Goal: Information Seeking & Learning: Learn about a topic

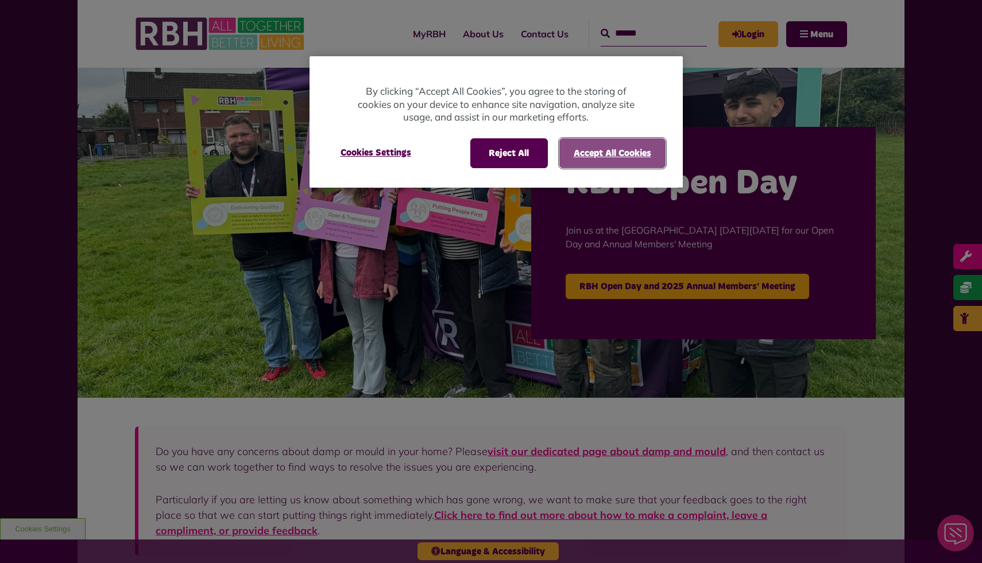
click at [604, 146] on button "Accept All Cookies" at bounding box center [612, 153] width 106 height 30
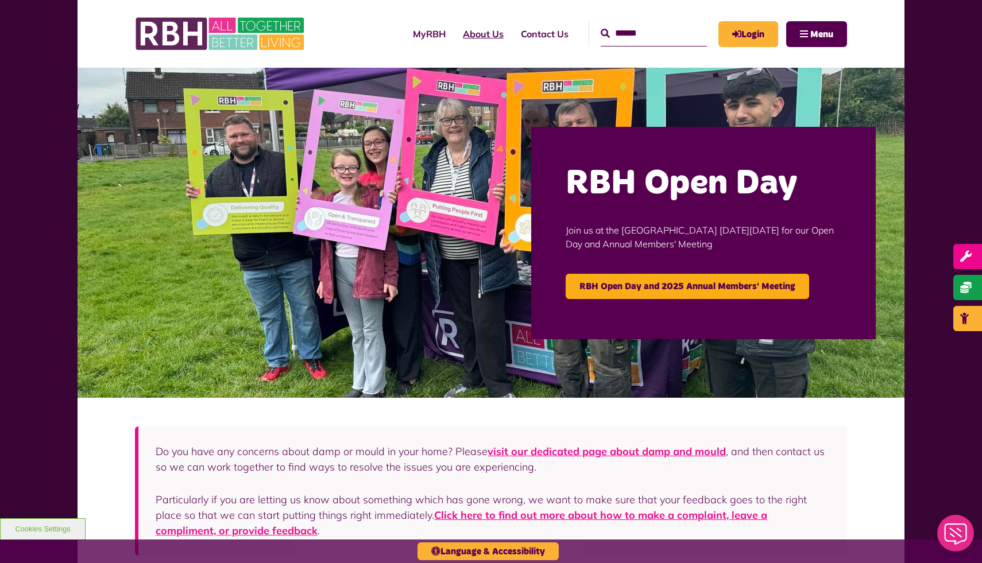
click at [460, 26] on link "About Us" at bounding box center [483, 33] width 58 height 31
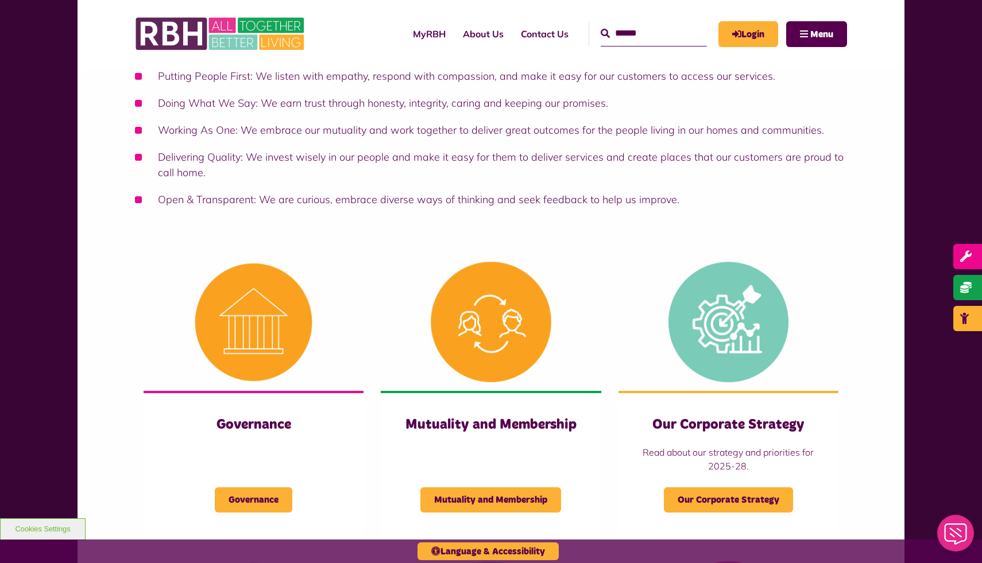
scroll to position [490, 0]
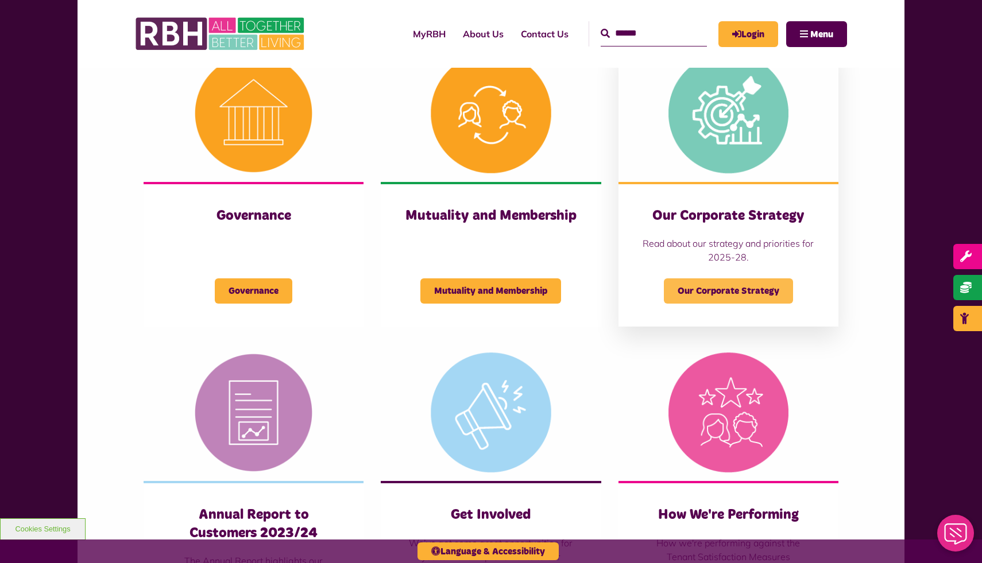
click at [735, 295] on span "Our Corporate Strategy" at bounding box center [728, 291] width 129 height 25
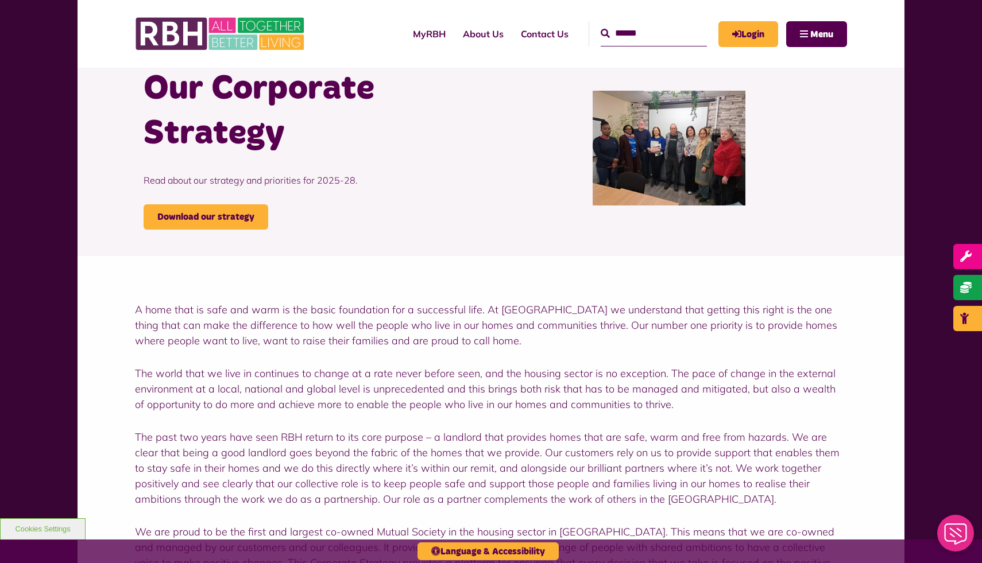
scroll to position [57, 0]
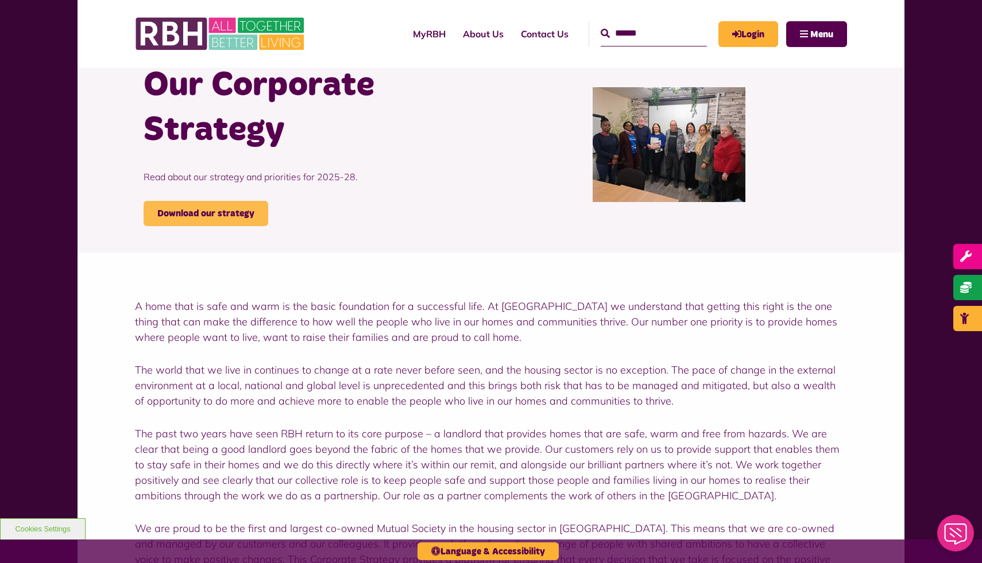
click at [252, 205] on link "Download our strategy" at bounding box center [206, 213] width 125 height 25
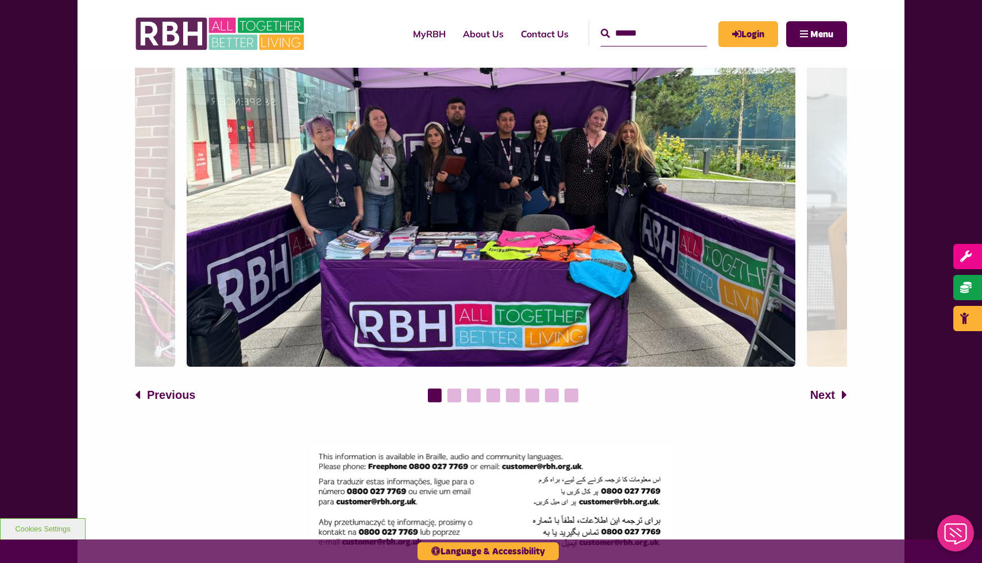
scroll to position [1842, 0]
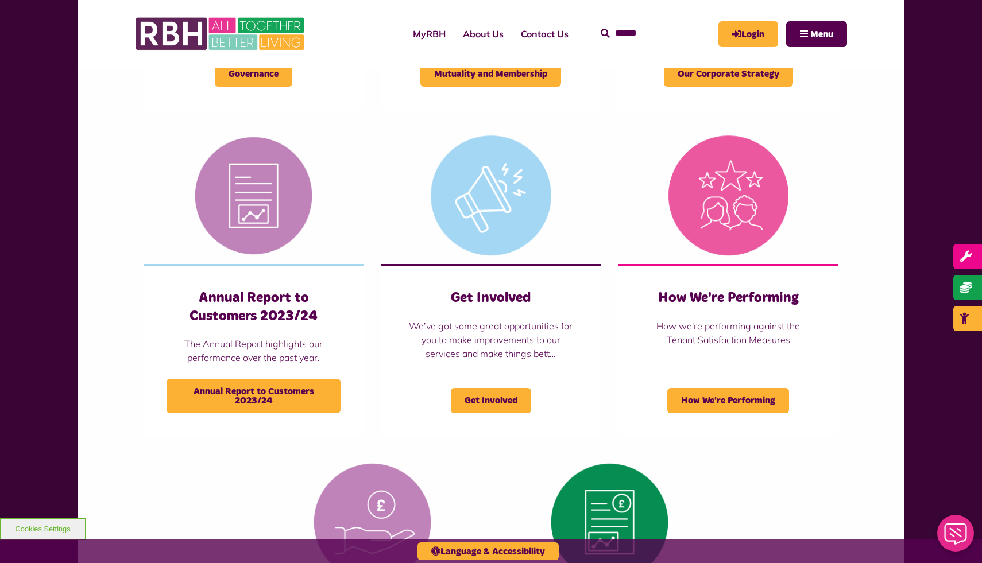
scroll to position [734, 0]
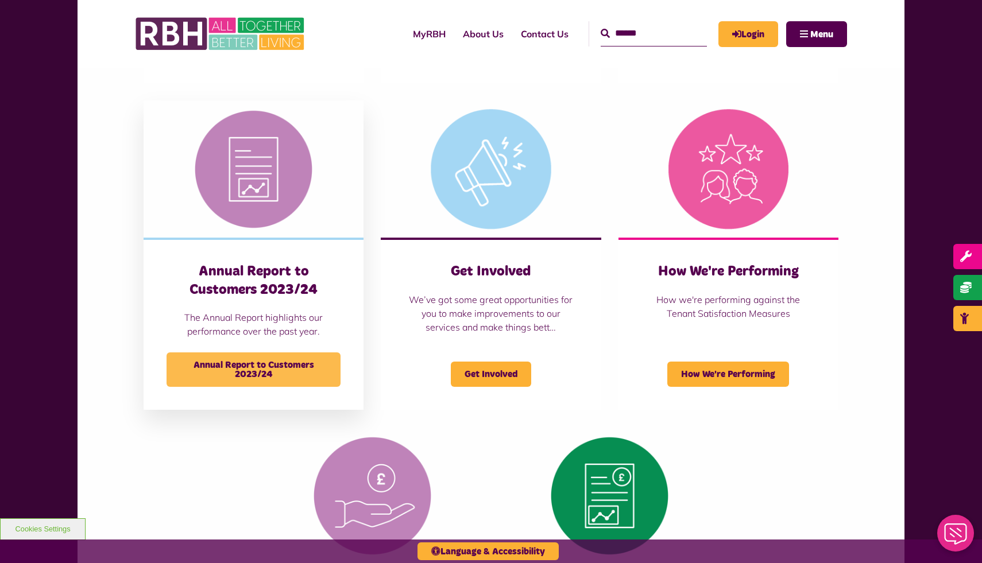
click at [253, 374] on span "Annual Report to Customers 2023/24" at bounding box center [254, 370] width 174 height 34
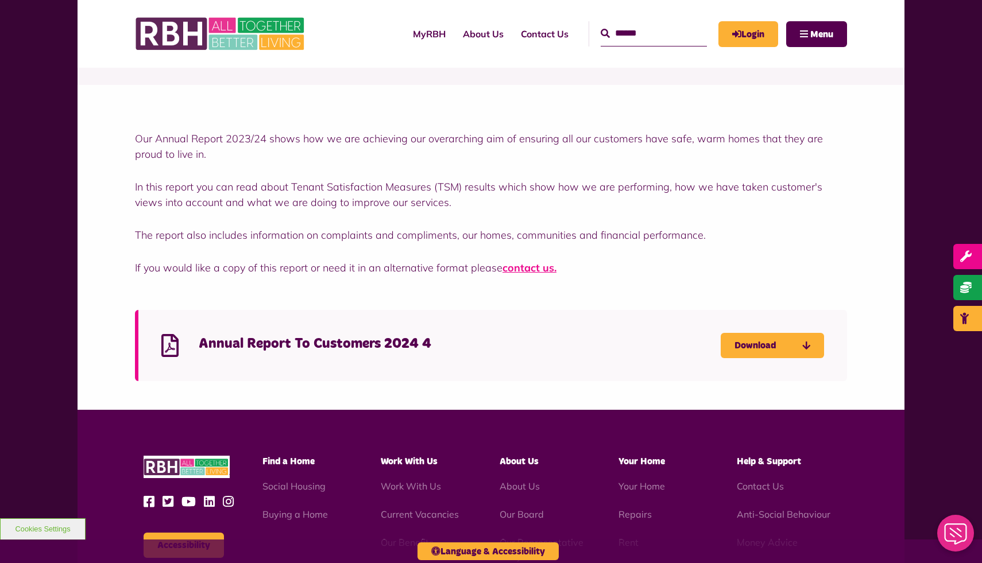
scroll to position [249, 0]
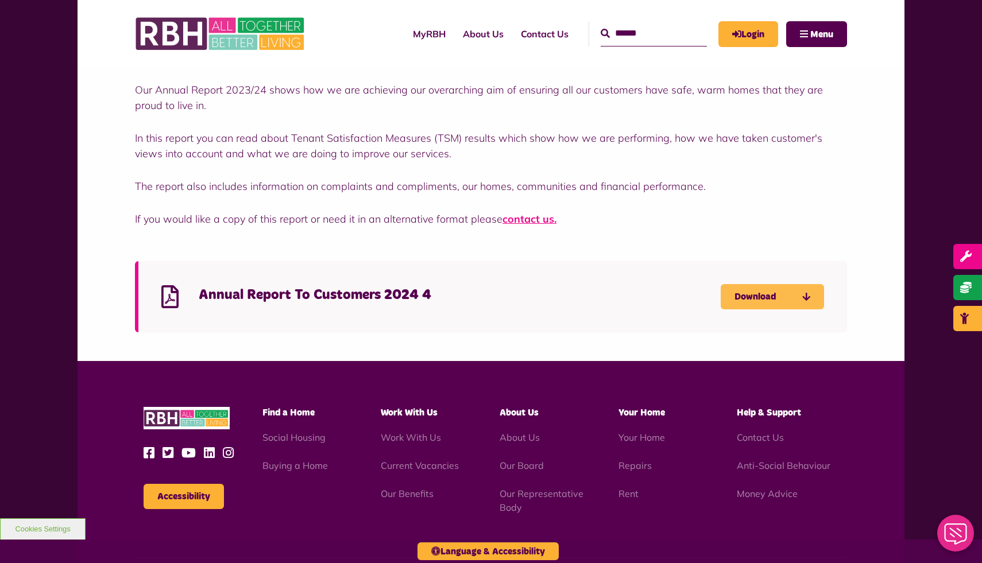
click at [744, 302] on link "Download" at bounding box center [772, 296] width 103 height 25
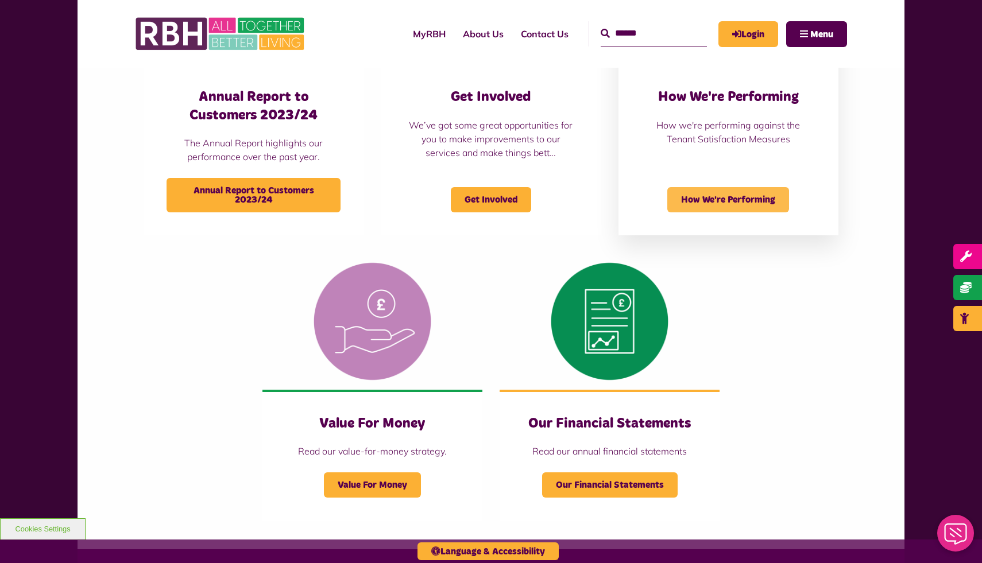
scroll to position [918, 0]
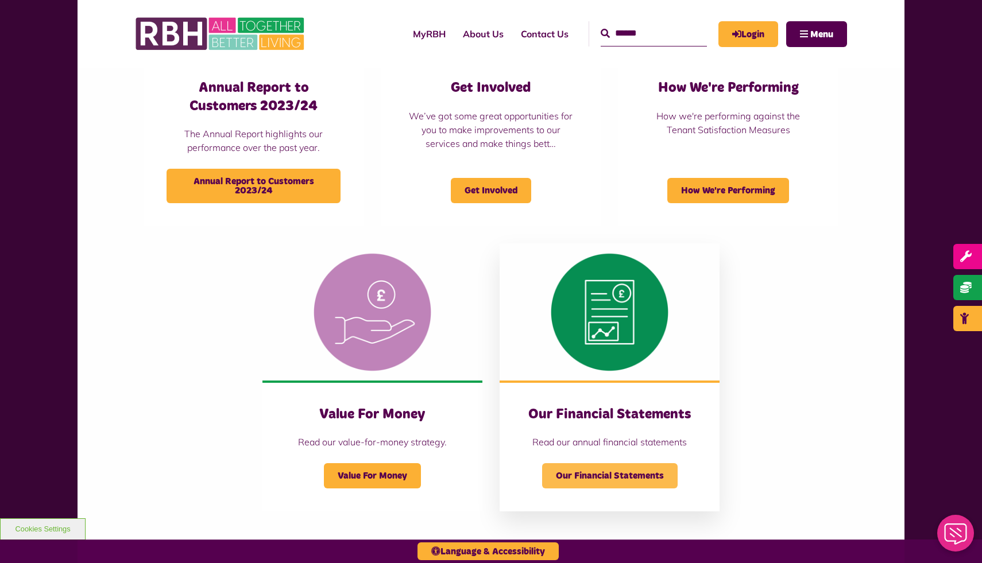
click at [601, 475] on span "Our Financial Statements" at bounding box center [610, 475] width 136 height 25
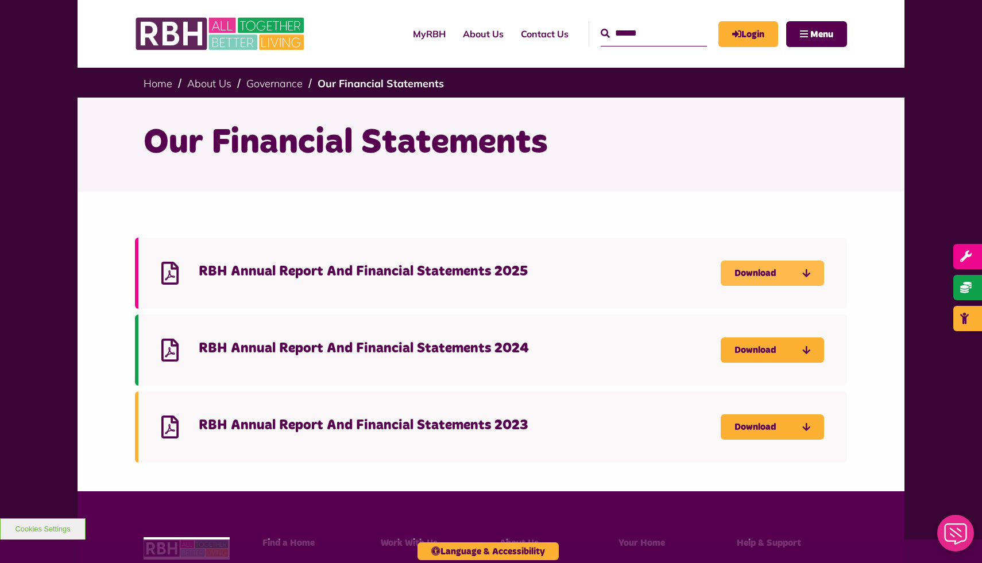
click at [741, 277] on link "Download" at bounding box center [772, 273] width 103 height 25
click at [737, 342] on link "Download" at bounding box center [772, 350] width 103 height 25
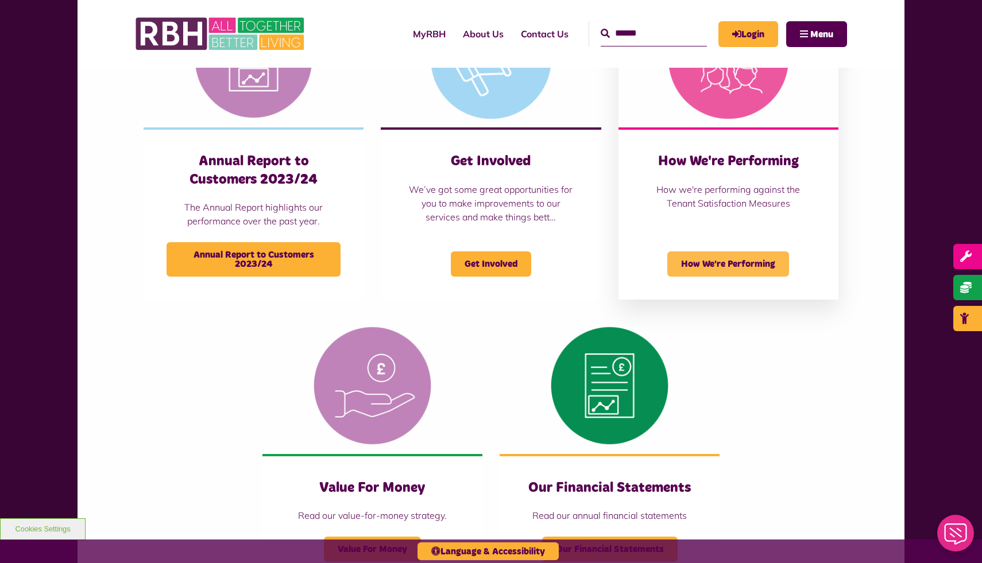
scroll to position [786, 0]
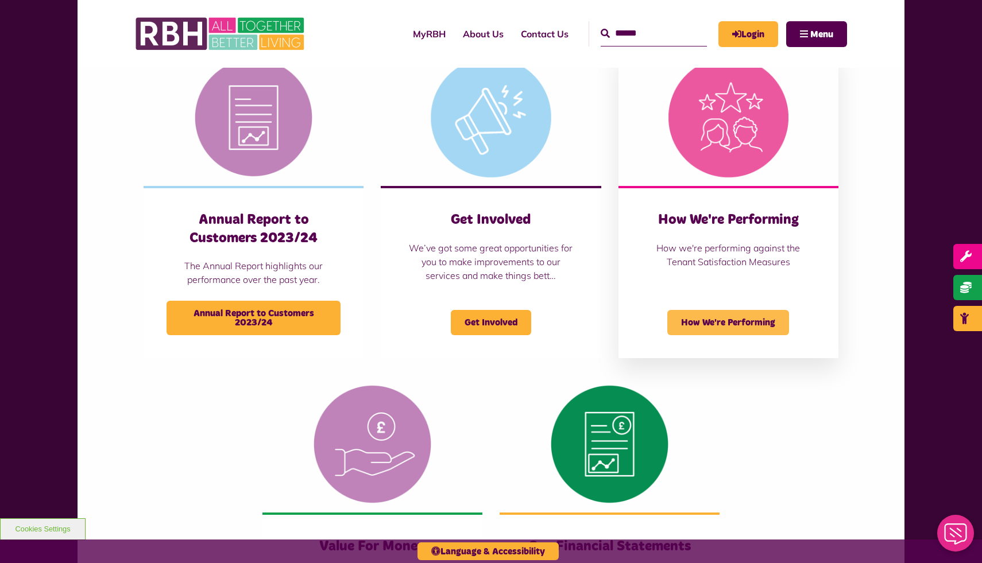
click at [707, 326] on span "How We're Performing" at bounding box center [728, 322] width 122 height 25
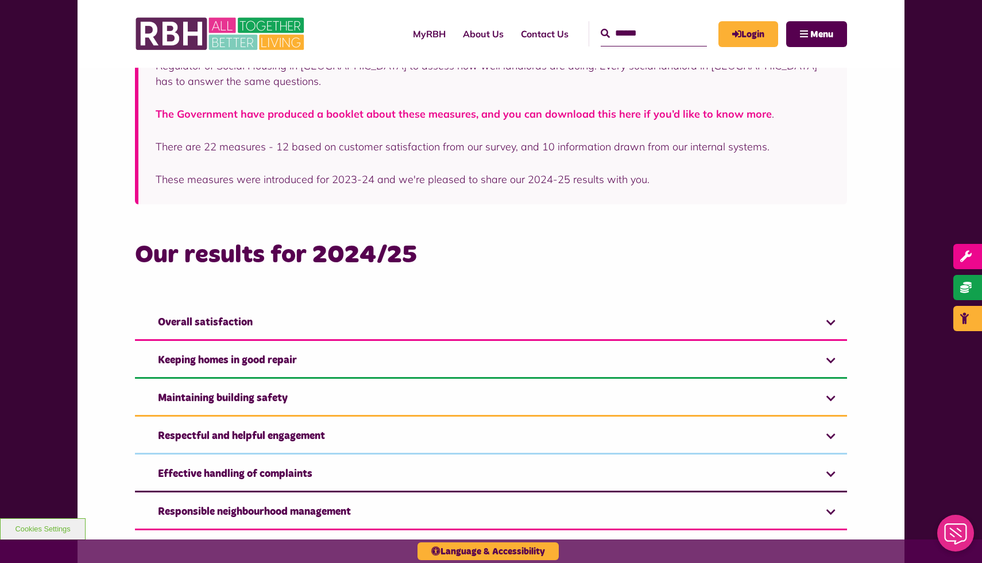
scroll to position [578, 0]
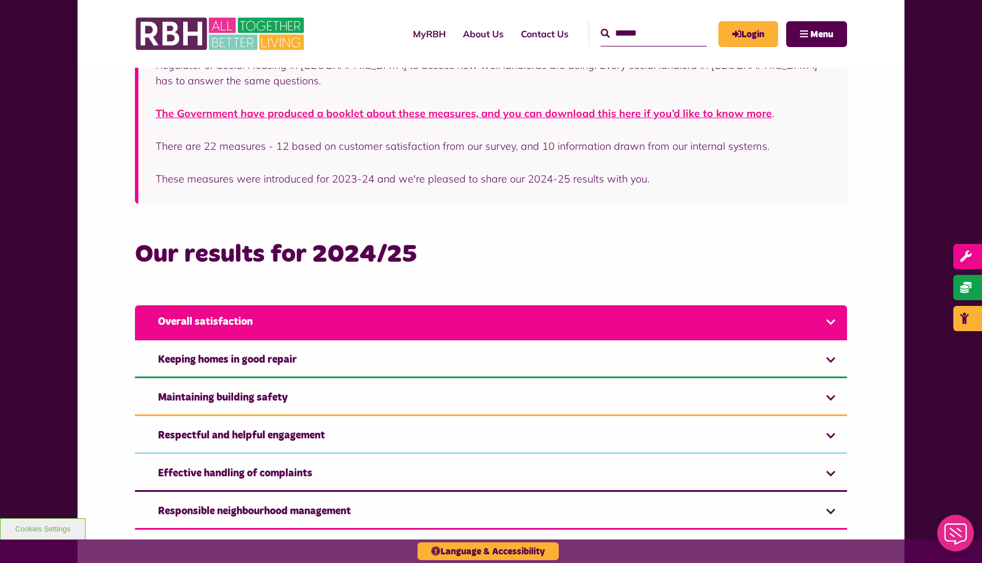
click at [410, 312] on link "Overall satisfaction" at bounding box center [491, 323] width 712 height 35
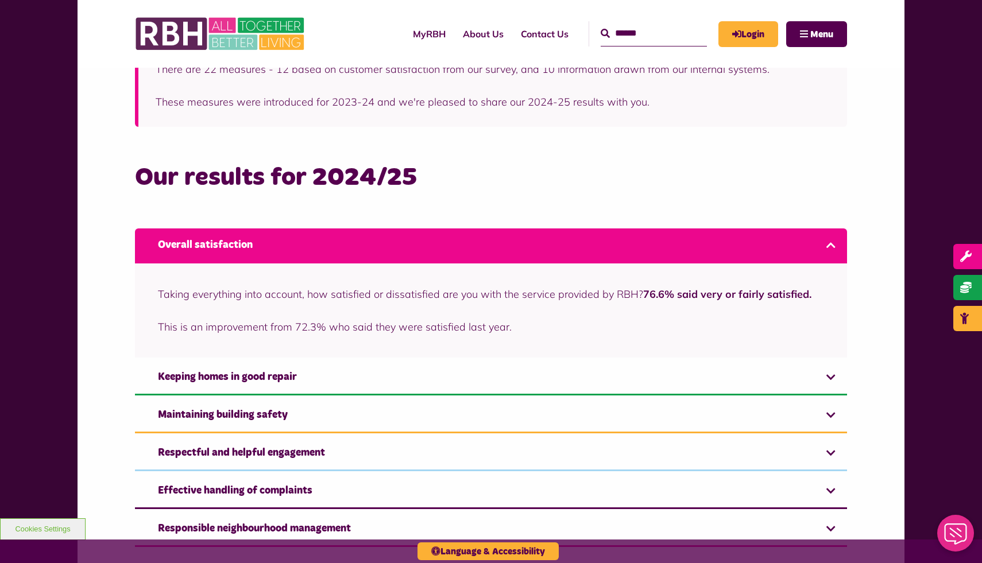
scroll to position [673, 0]
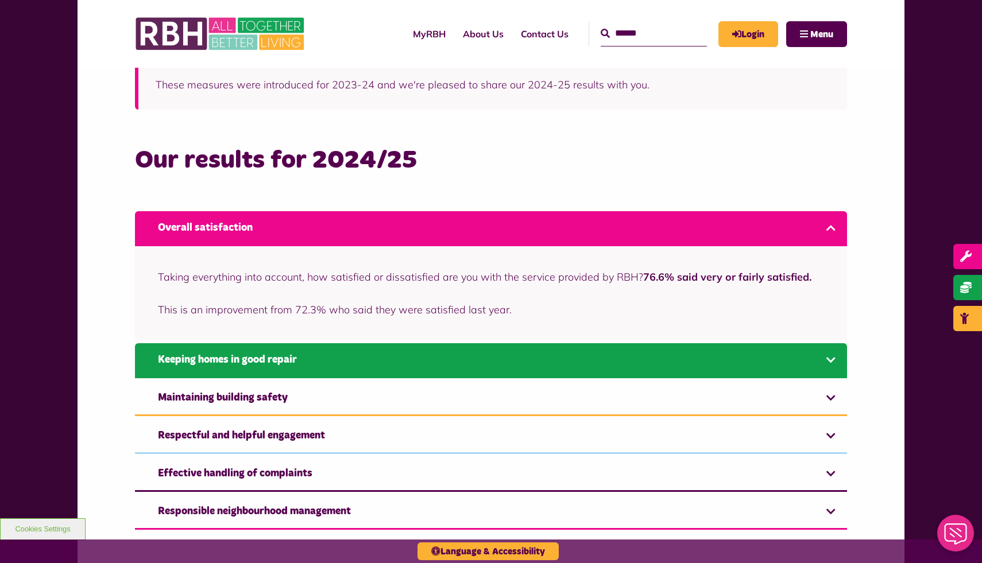
click at [411, 362] on link "Keeping homes in good repair" at bounding box center [491, 360] width 712 height 35
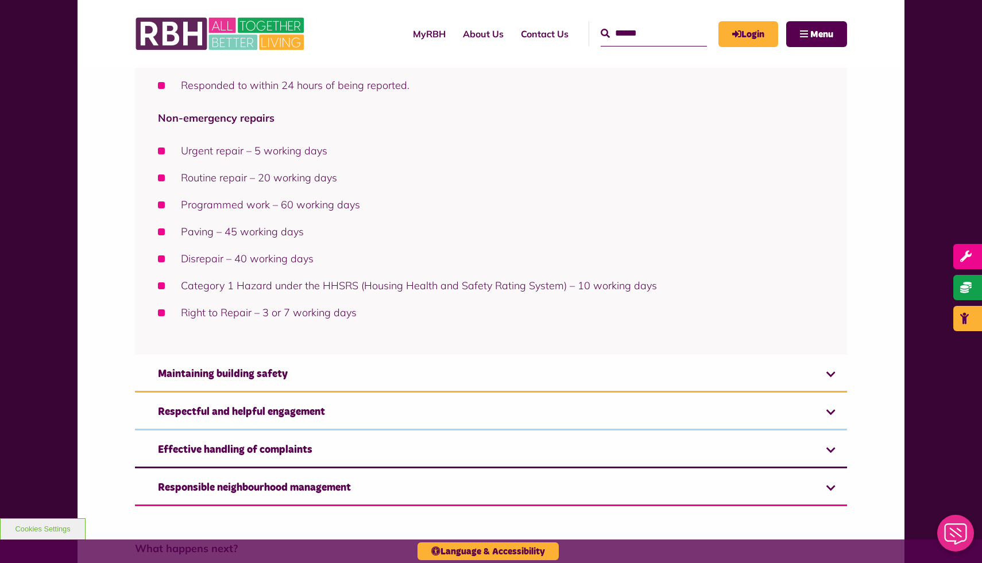
scroll to position [1284, 0]
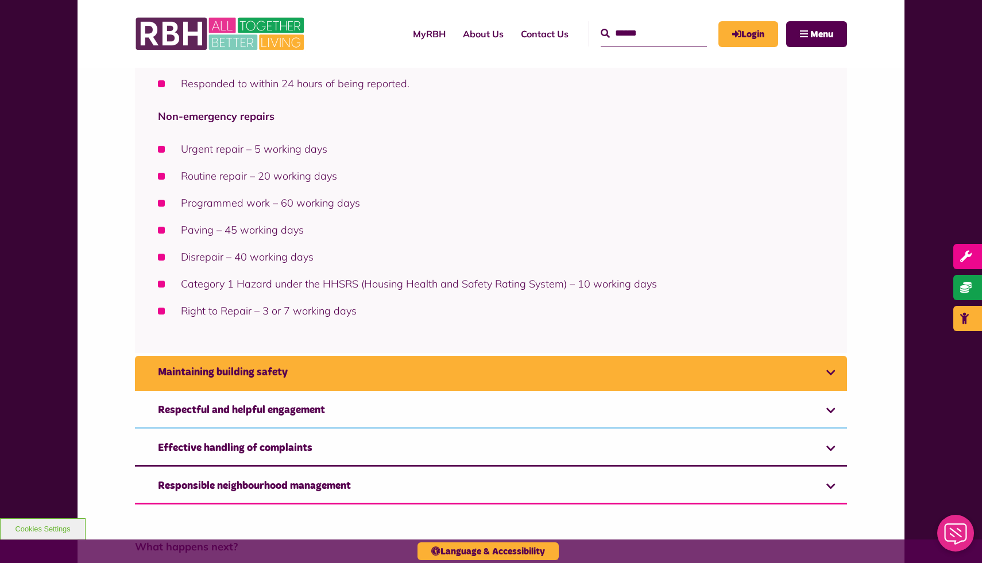
click at [385, 365] on link "Maintaining building safety" at bounding box center [491, 373] width 712 height 35
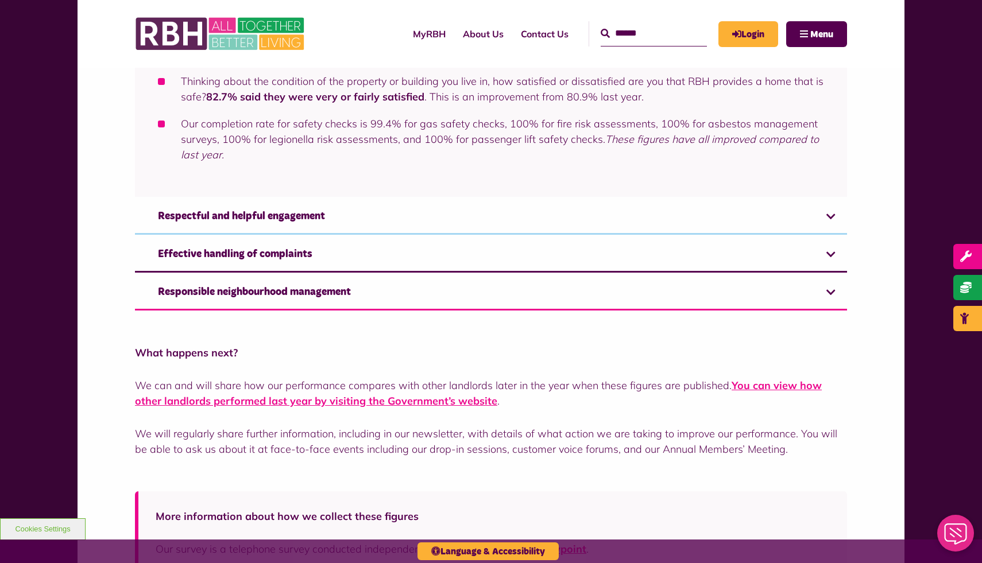
scroll to position [960, 0]
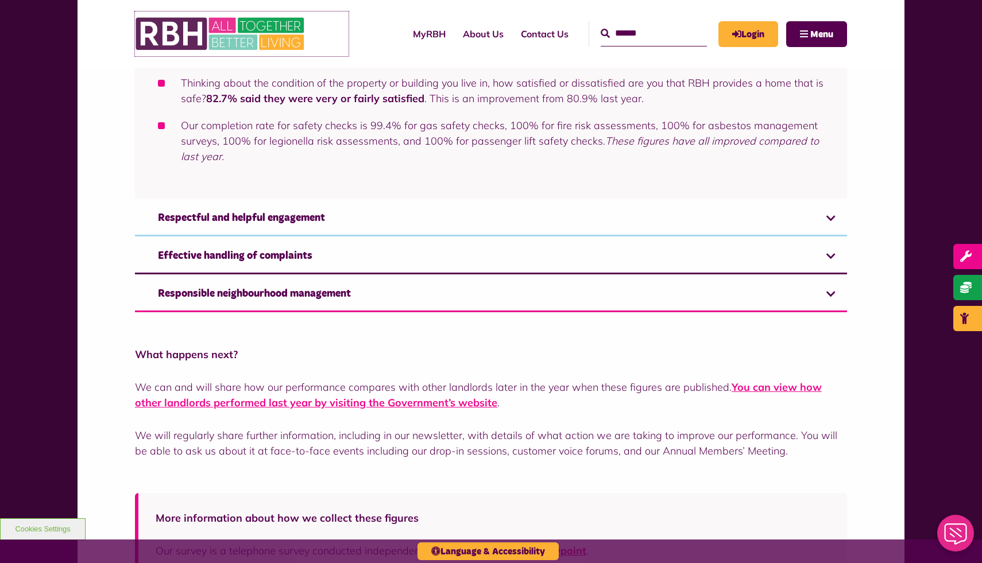
click at [172, 33] on img at bounding box center [221, 33] width 172 height 45
